Goal: Find specific page/section

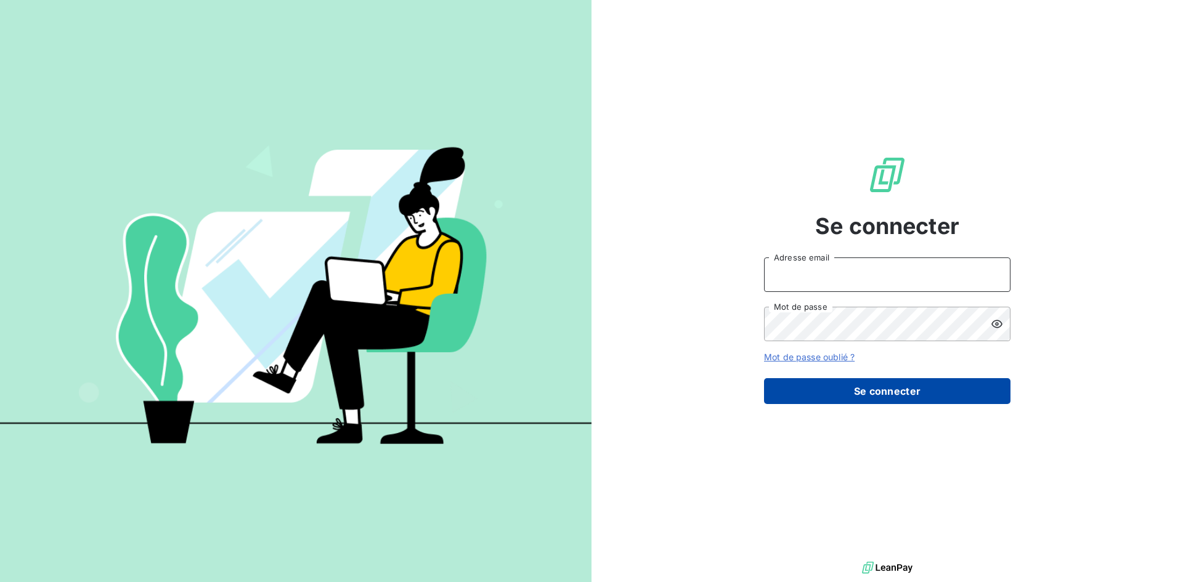
type input "[PERSON_NAME][EMAIL_ADDRESS][DOMAIN_NAME]"
click at [913, 391] on button "Se connecter" at bounding box center [887, 391] width 247 height 26
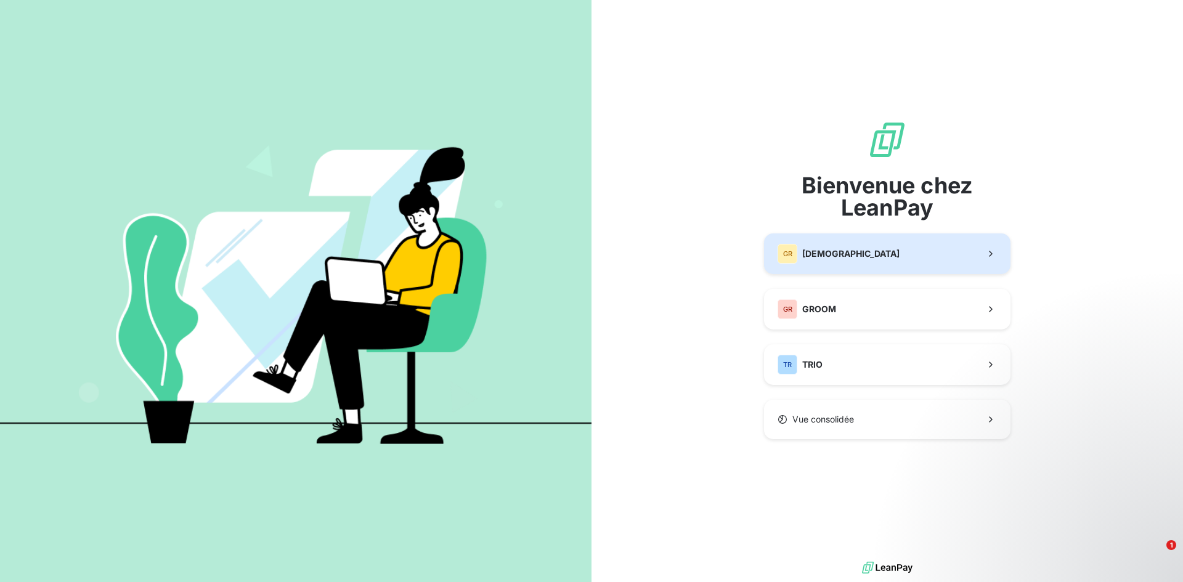
click at [844, 240] on button "GR GREENWISHES" at bounding box center [887, 254] width 247 height 41
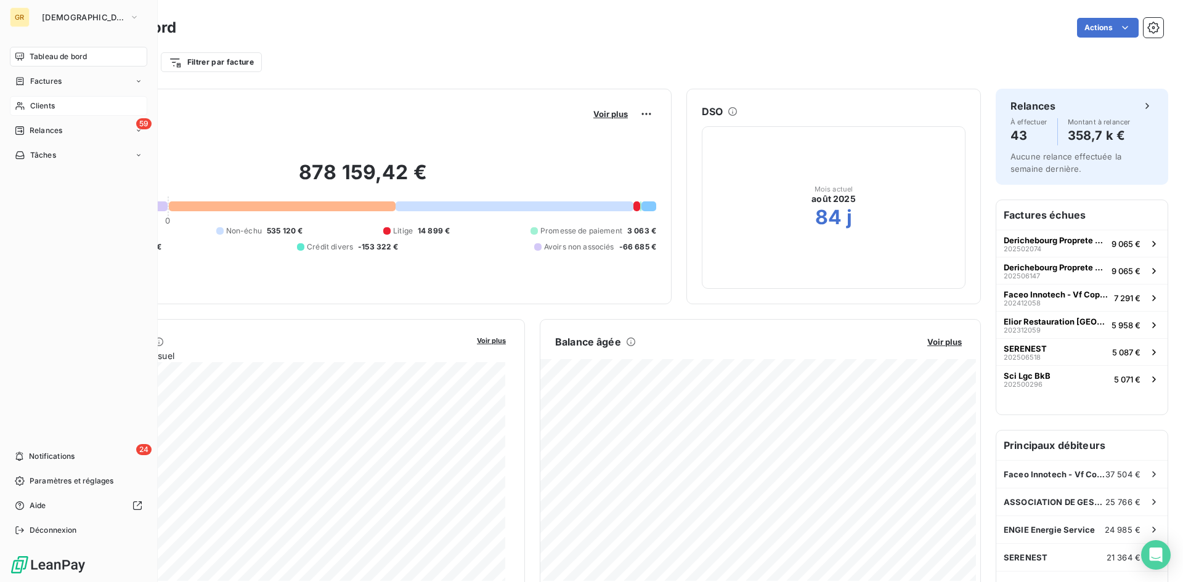
click at [93, 107] on div "Clients" at bounding box center [78, 106] width 137 height 20
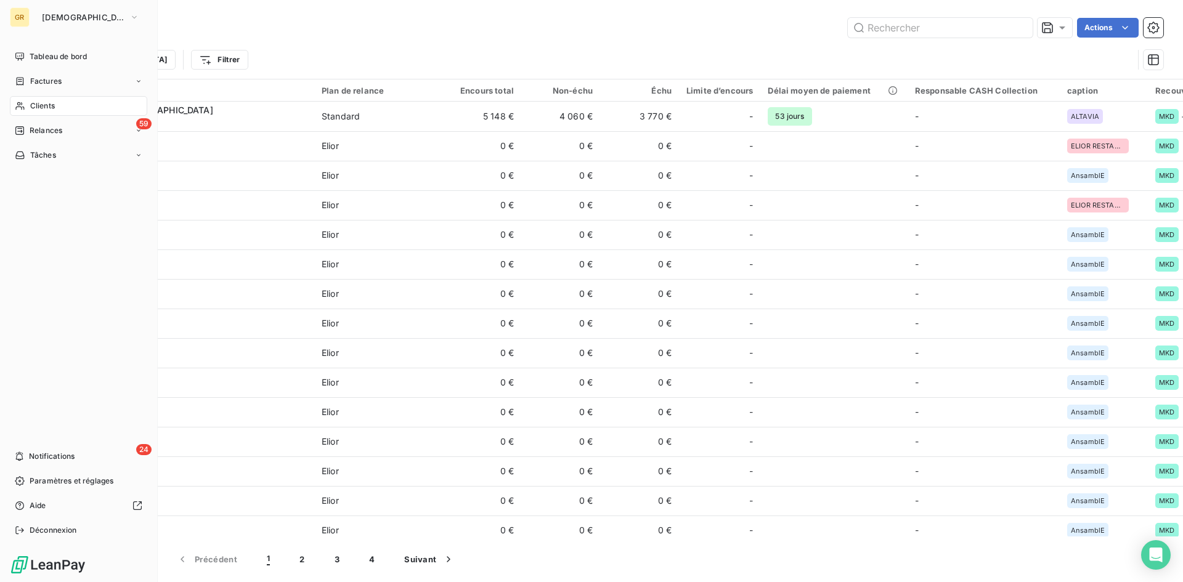
click at [16, 16] on div "GR" at bounding box center [20, 17] width 20 height 20
click at [95, 19] on span "GREENWISHES" at bounding box center [83, 17] width 83 height 10
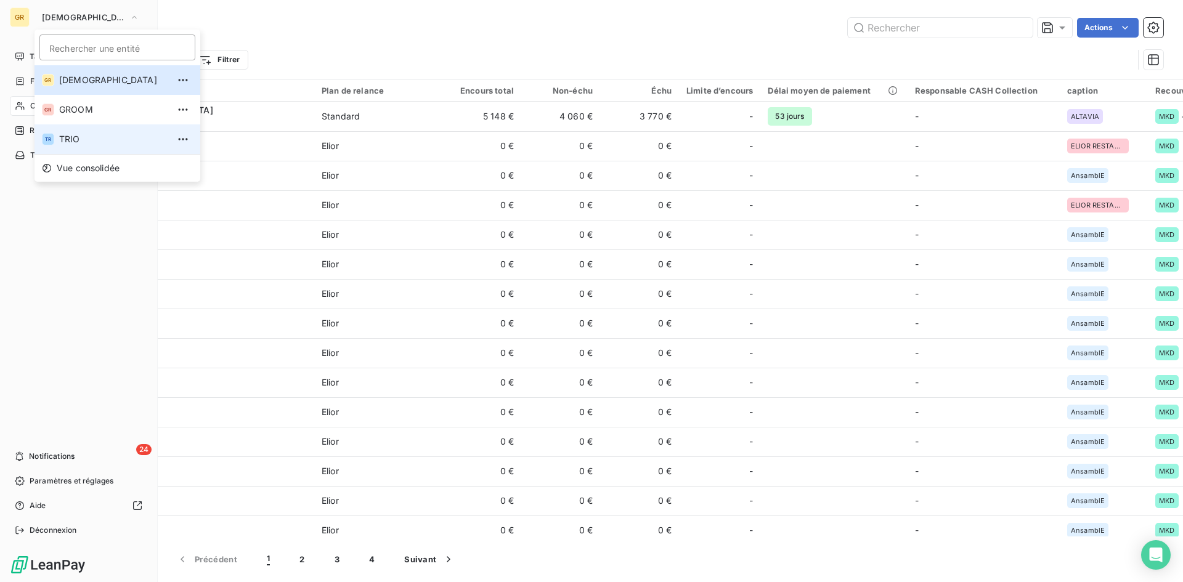
click at [50, 131] on li "TR TRIO" at bounding box center [118, 140] width 166 height 30
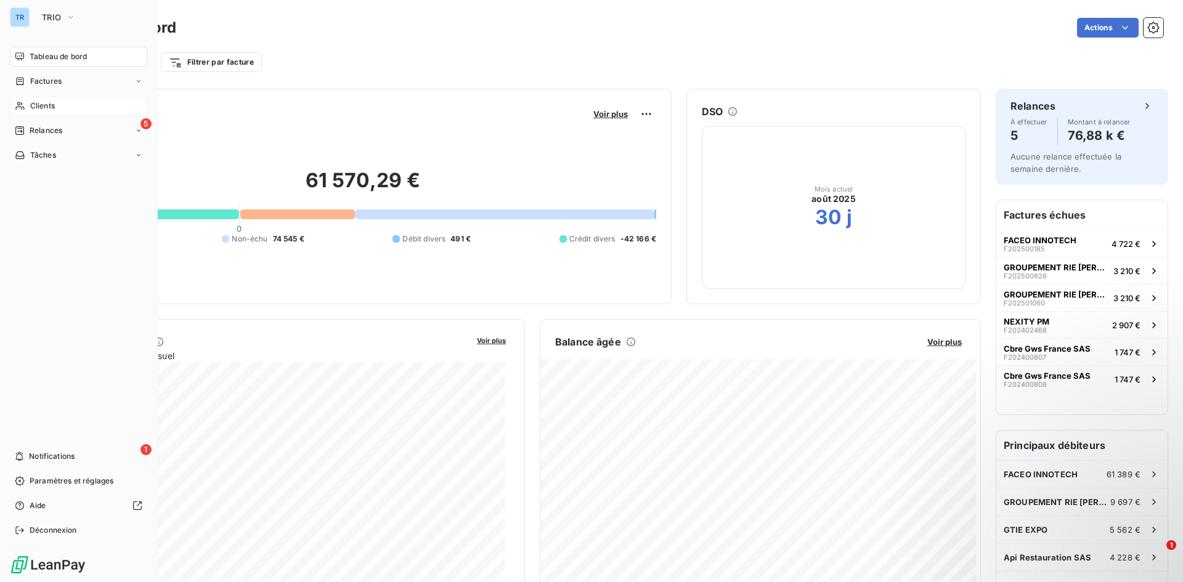
click at [48, 108] on span "Clients" at bounding box center [42, 105] width 25 height 11
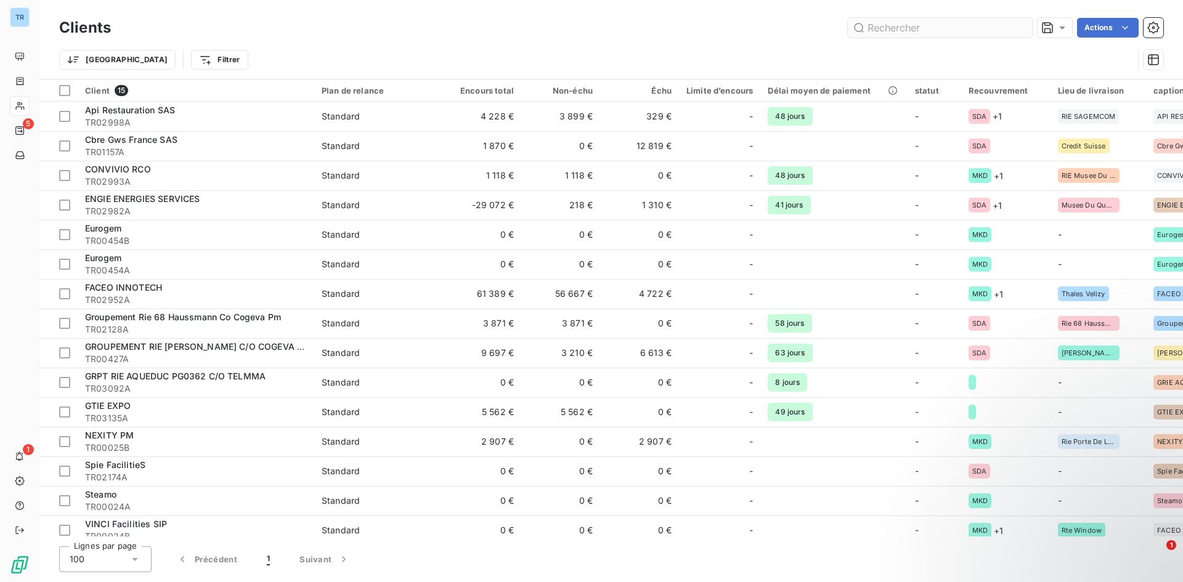
click at [880, 27] on input "text" at bounding box center [940, 28] width 185 height 20
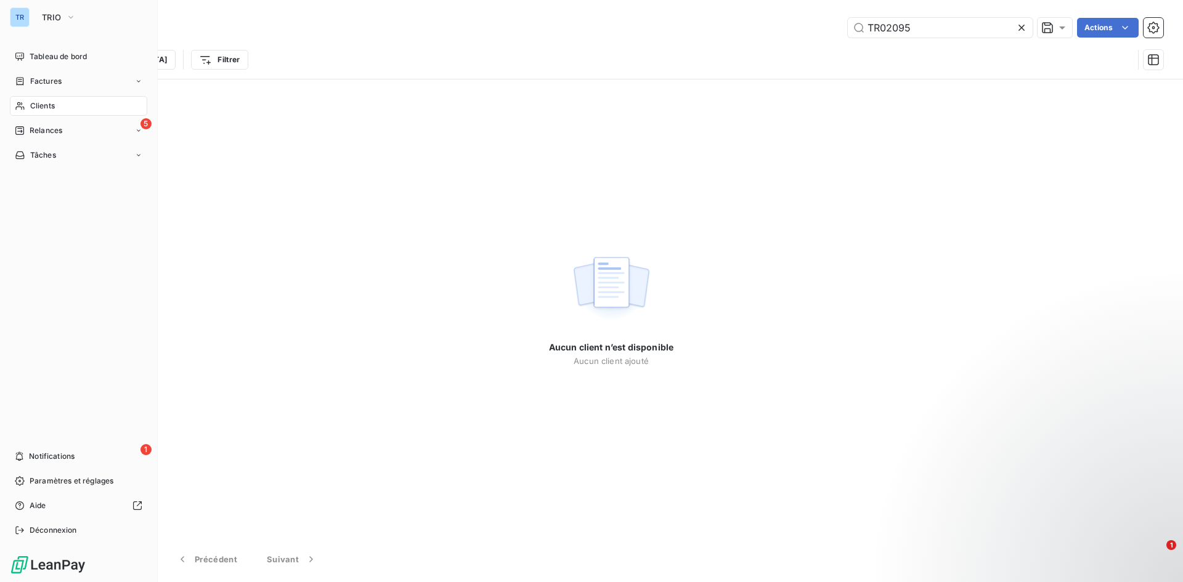
type input "TR02095"
click at [18, 112] on div "Clients" at bounding box center [78, 106] width 137 height 20
